Goal: Transaction & Acquisition: Book appointment/travel/reservation

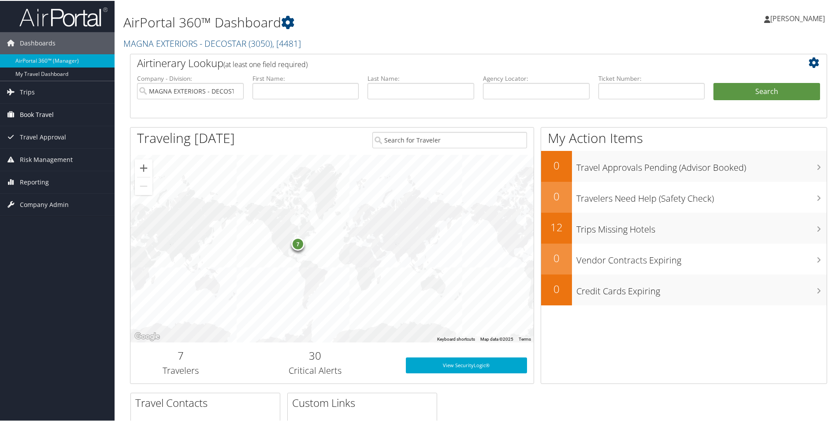
click at [30, 110] on span "Book Travel" at bounding box center [37, 114] width 34 height 22
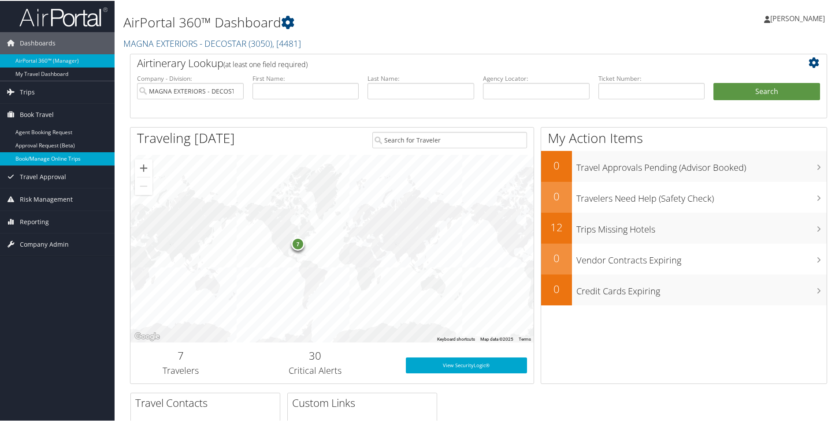
click at [41, 156] on link "Book/Manage Online Trips" at bounding box center [57, 157] width 115 height 13
